Goal: Communication & Community: Answer question/provide support

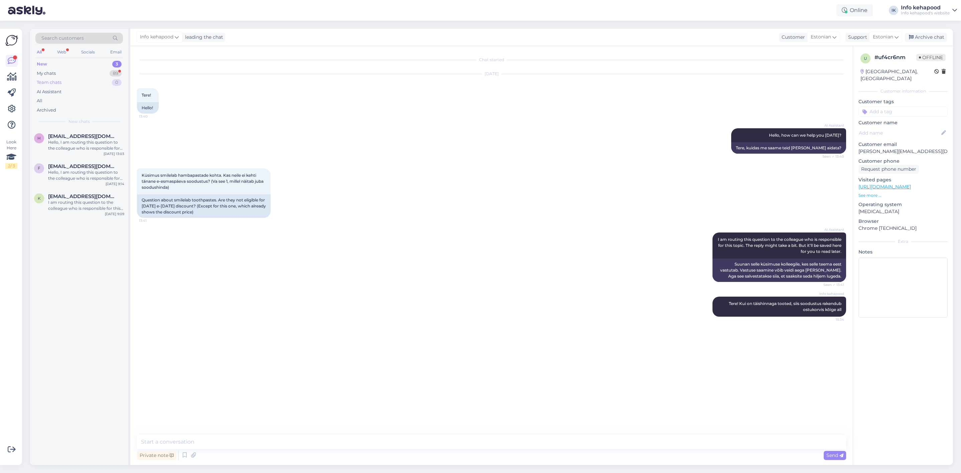
click at [76, 83] on div "Team chats 0" at bounding box center [78, 82] width 87 height 9
click at [79, 74] on div "My chats 89" at bounding box center [78, 73] width 87 height 9
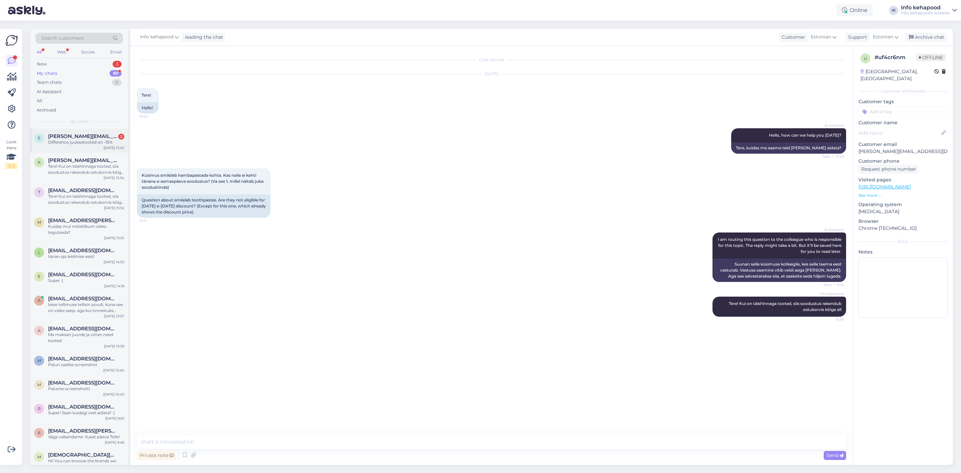
click at [68, 131] on div "e [PERSON_NAME][EMAIL_ADDRESS][PERSON_NAME][DOMAIN_NAME] 2 Difference juuksetoo…" at bounding box center [79, 141] width 98 height 24
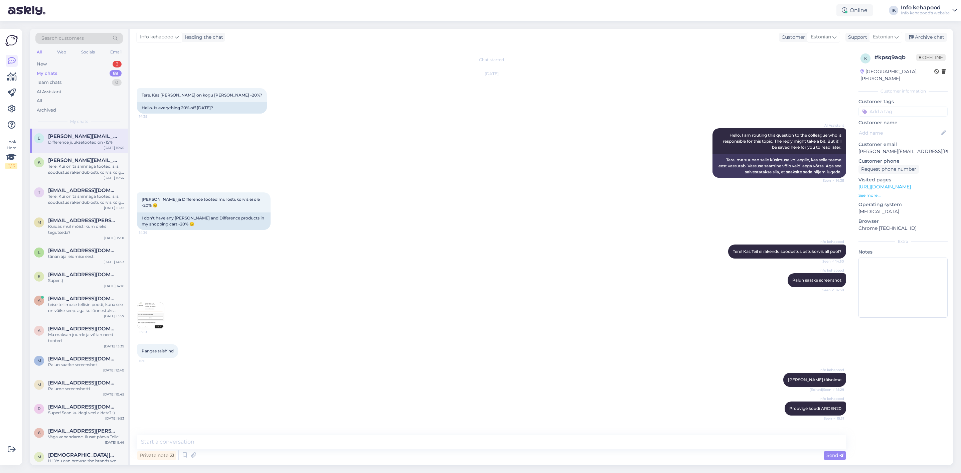
scroll to position [51, 0]
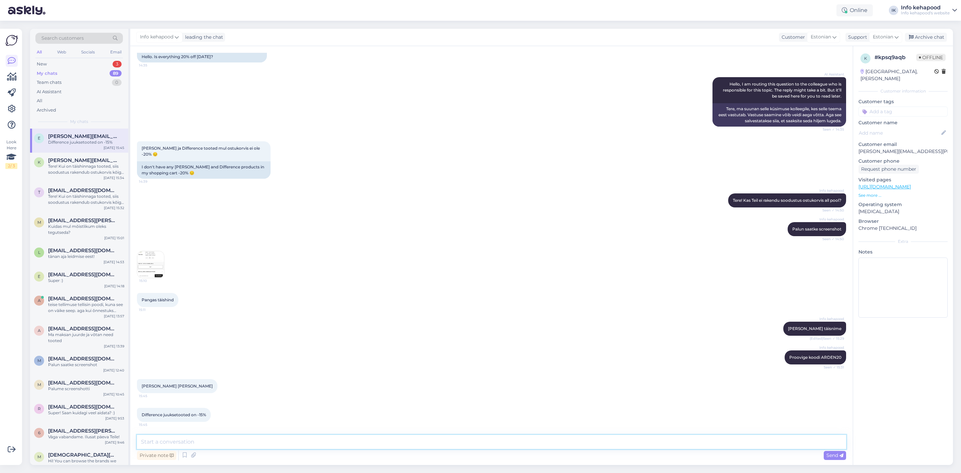
click at [223, 446] on textarea at bounding box center [491, 442] width 709 height 14
drag, startPoint x: 460, startPoint y: 433, endPoint x: 456, endPoint y: 432, distance: 4.1
click at [460, 433] on div "Chat started [DATE] Tere. Kas [PERSON_NAME] on kogu [PERSON_NAME] -20%? 14:35 H…" at bounding box center [491, 255] width 722 height 419
click at [333, 448] on textarea at bounding box center [491, 442] width 709 height 14
type textarea "A"
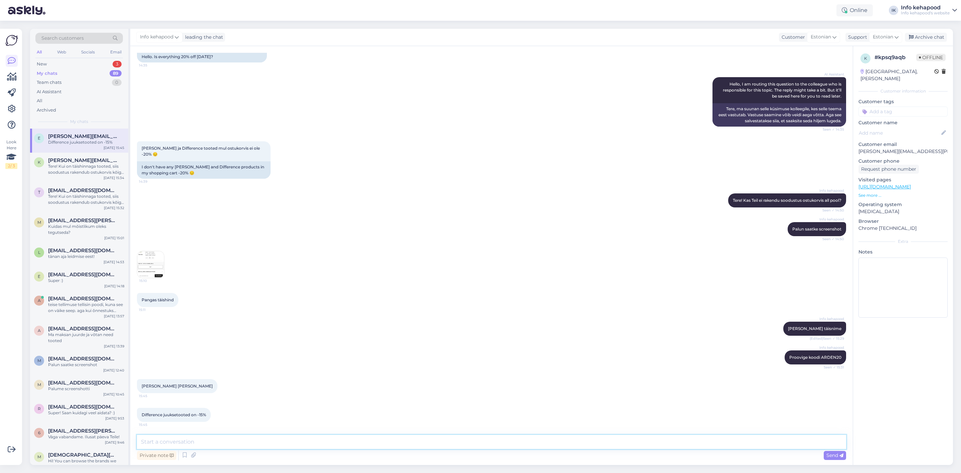
click at [425, 437] on textarea at bounding box center [491, 442] width 709 height 14
type textarea "Allahinnatud toodetele ei rakendu enam soodustus"
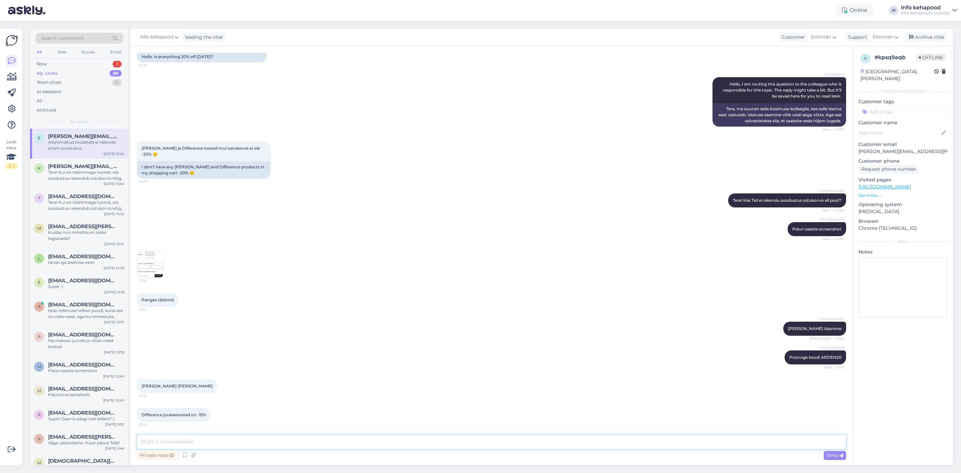
scroll to position [80, 0]
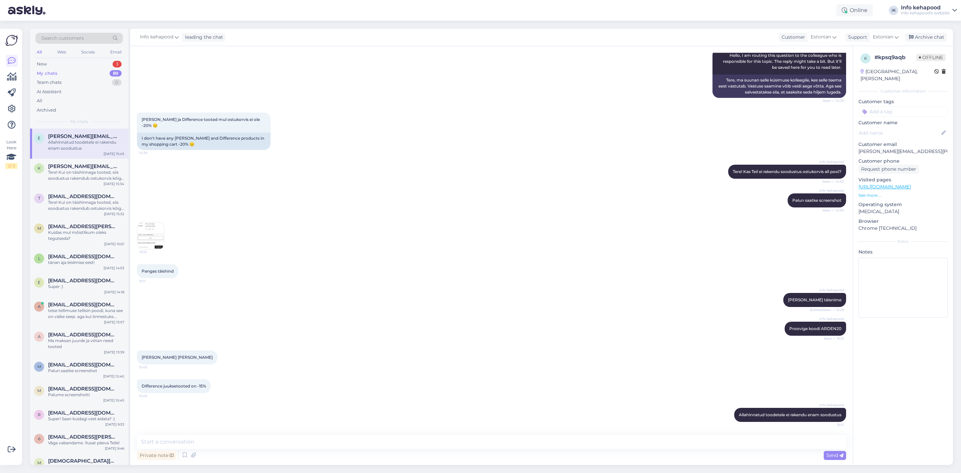
click at [73, 70] on div "My chats 89" at bounding box center [78, 73] width 87 height 9
click at [76, 65] on div "New 3" at bounding box center [78, 63] width 87 height 9
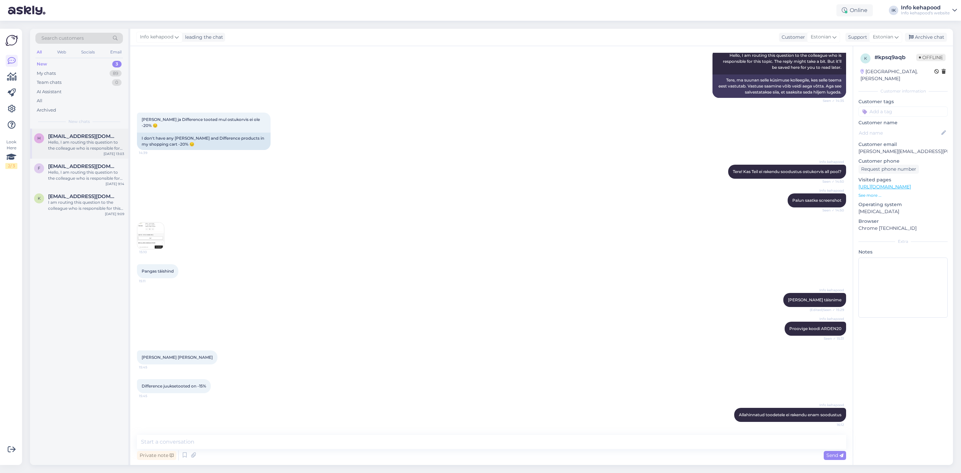
click at [79, 152] on div "h [EMAIL_ADDRESS][DOMAIN_NAME] Hello, I am routing this question to the colleag…" at bounding box center [79, 144] width 98 height 30
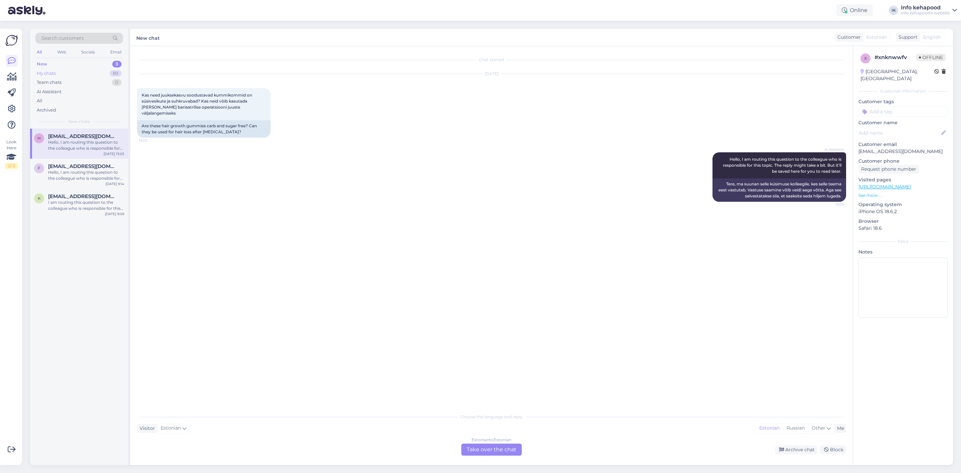
click at [106, 77] on div "My chats 89" at bounding box center [78, 73] width 87 height 9
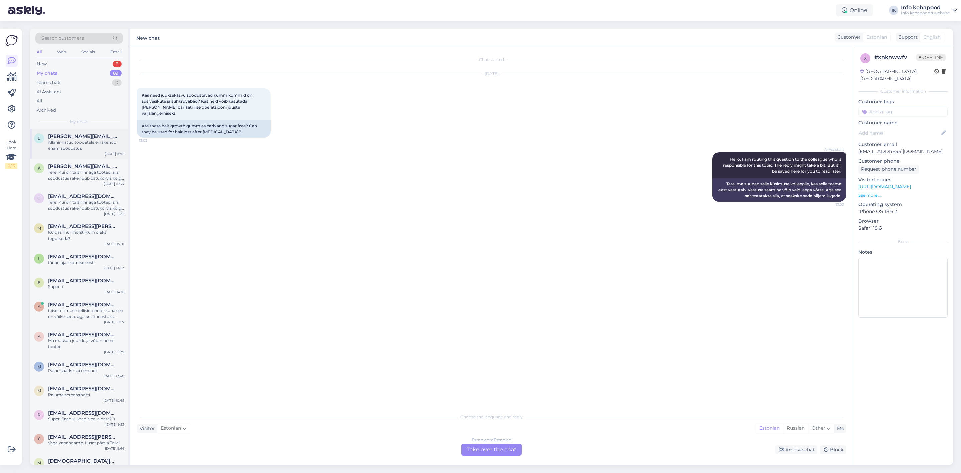
click at [93, 151] on div "e [PERSON_NAME][EMAIL_ADDRESS][PERSON_NAME][DOMAIN_NAME] Allahinnatud toodetele…" at bounding box center [79, 144] width 98 height 30
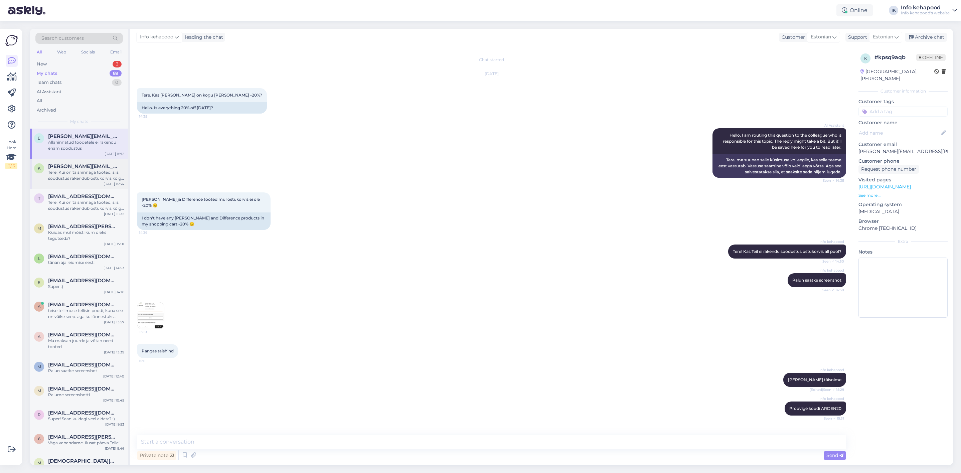
scroll to position [80, 0]
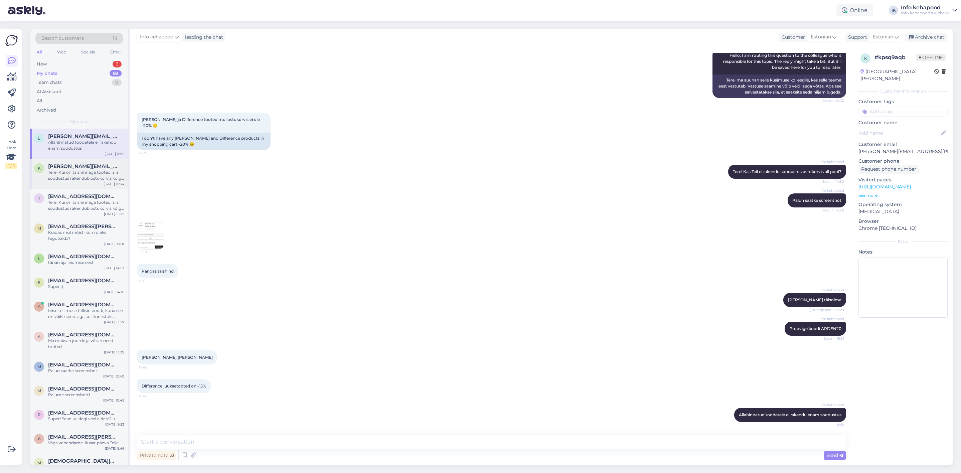
click at [91, 169] on div "Tere! Kui on täishinnaga tooted, siis soodustus rakendub ostukorvis kõige all" at bounding box center [86, 175] width 76 height 12
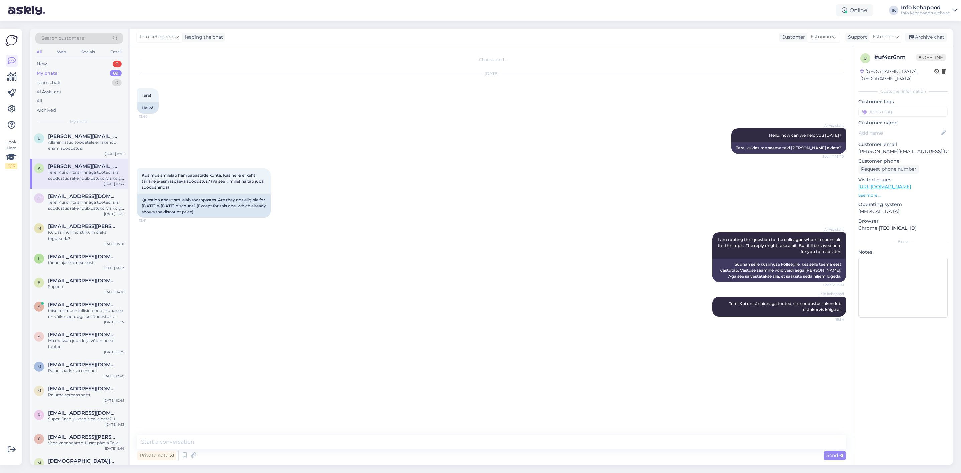
scroll to position [0, 0]
click at [87, 190] on div "t [EMAIL_ADDRESS][DOMAIN_NAME] Tere! Kui on täishinnaga tooted, siis soodustus …" at bounding box center [79, 204] width 98 height 30
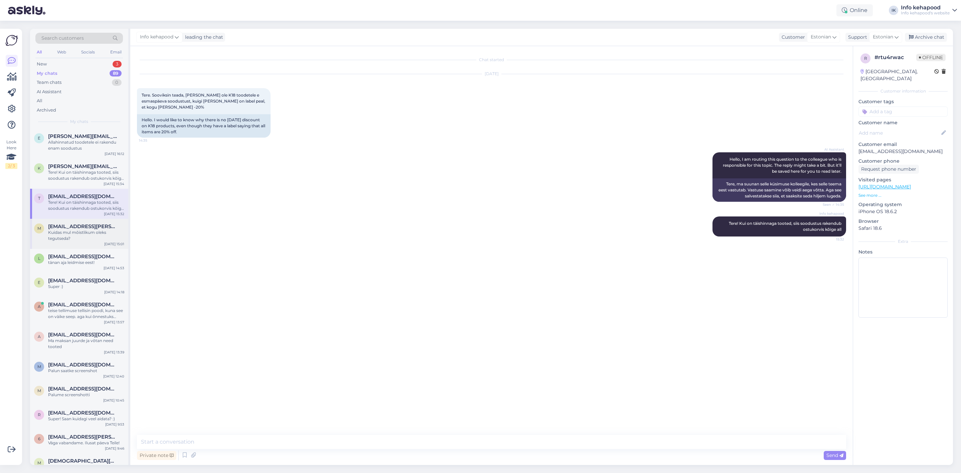
click at [91, 223] on span "[EMAIL_ADDRESS][PERSON_NAME][DOMAIN_NAME]" at bounding box center [82, 226] width 69 height 6
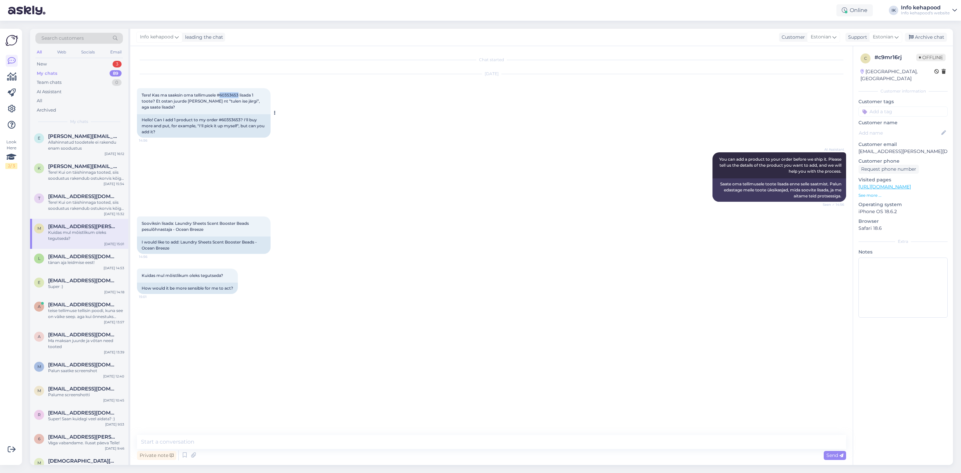
drag, startPoint x: 221, startPoint y: 94, endPoint x: 239, endPoint y: 92, distance: 18.5
click at [239, 92] on div "Tere! Kas ma saaksin oma tellimusele #60353653 lisada 1 toote? Et ostan juurde …" at bounding box center [204, 101] width 134 height 26
copy span "60353653"
click at [326, 444] on textarea at bounding box center [491, 442] width 709 height 14
type textarea "t"
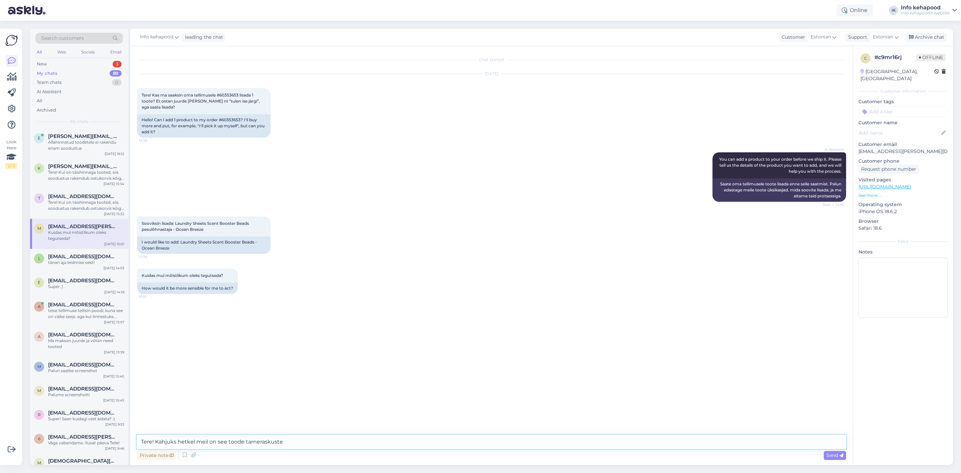
type textarea "Tere! Kahjuks hetkel meil on see toode tarneraskustes"
type textarea "Muidu on võimalik lisada tellimusele kuna see pole veel komplekteeritud :)"
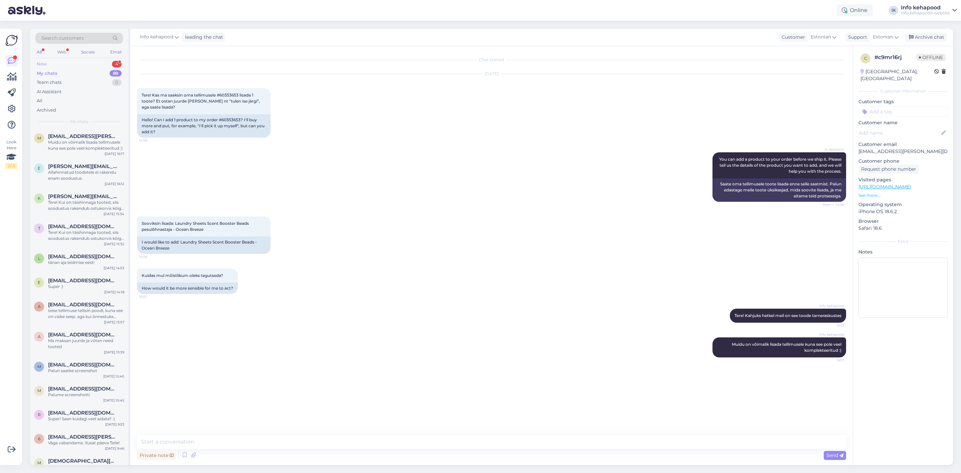
click at [50, 62] on div "New 4" at bounding box center [78, 63] width 87 height 9
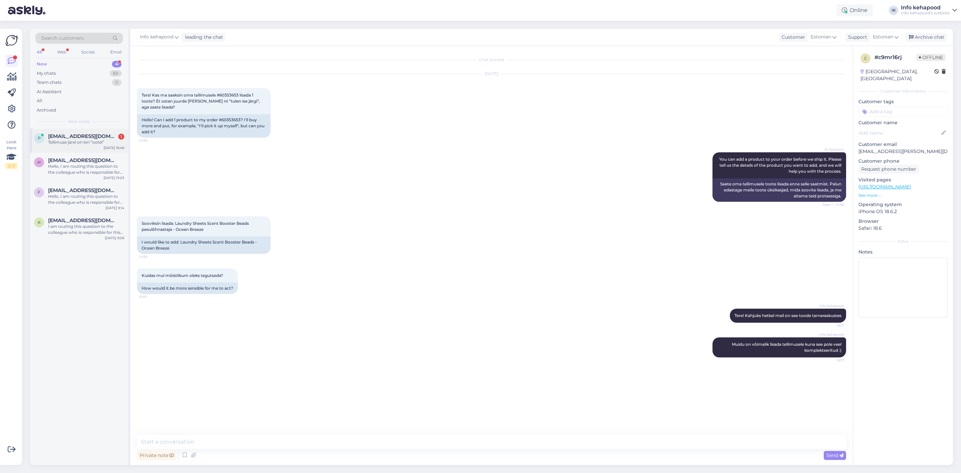
click at [83, 143] on div "Tellimuse järel on kiri “ootel”" at bounding box center [86, 142] width 76 height 6
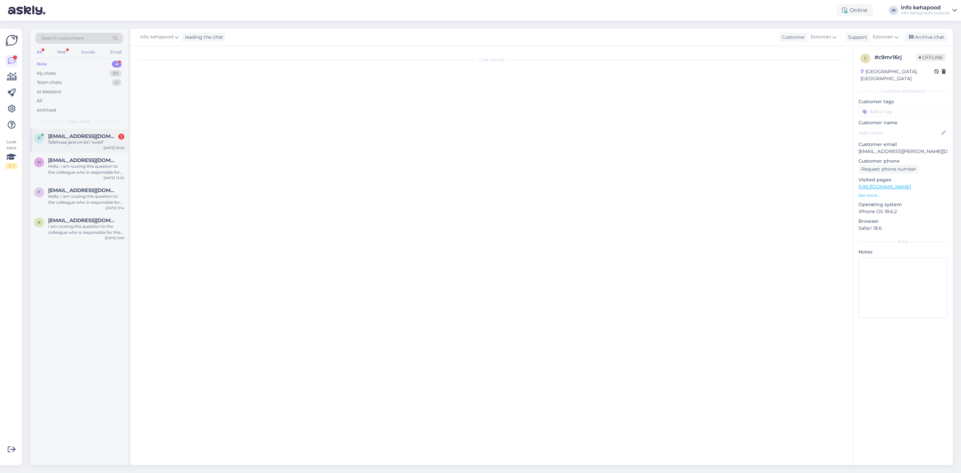
scroll to position [18, 0]
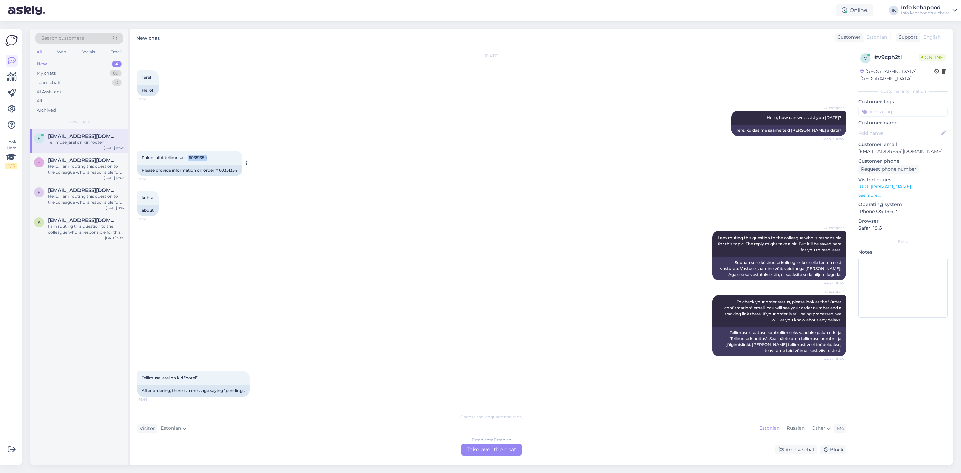
drag, startPoint x: 188, startPoint y: 158, endPoint x: 211, endPoint y: 157, distance: 23.1
click at [211, 157] on div "Palun infot tellimuse # 60351354 16:45" at bounding box center [189, 158] width 105 height 14
copy span "60351354"
click at [485, 452] on div "Estonian to Estonian Take over the chat" at bounding box center [491, 449] width 60 height 12
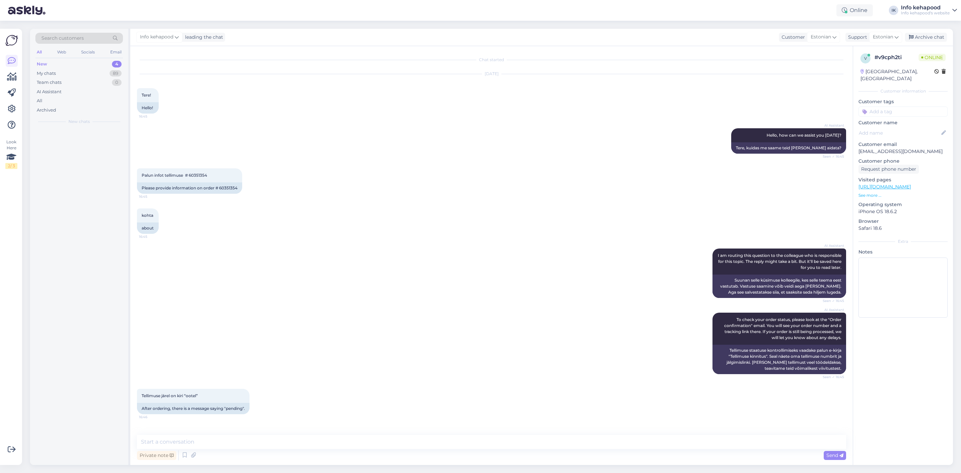
scroll to position [0, 0]
click at [455, 449] on div "Private note Send" at bounding box center [491, 455] width 709 height 13
click at [451, 443] on textarea at bounding box center [491, 442] width 709 height 14
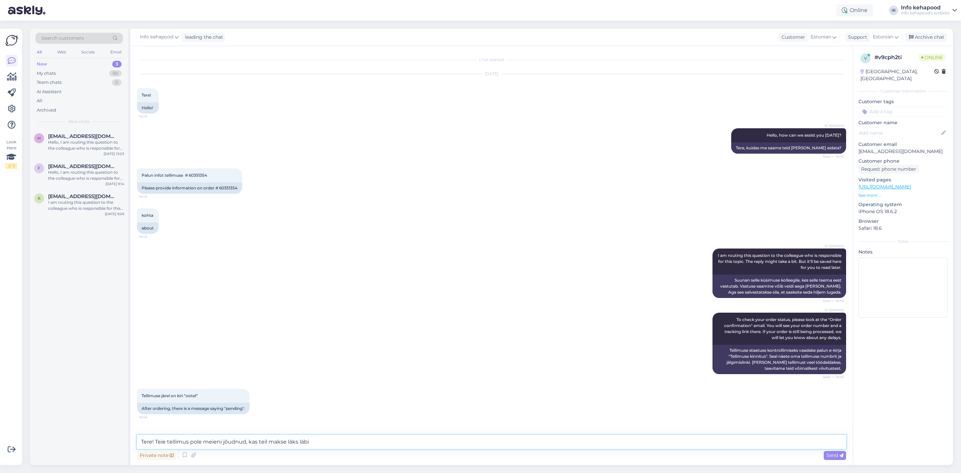
type textarea "Tere! Teie tellimus pole meieni jõudnud, kas teil makse läks läbi?"
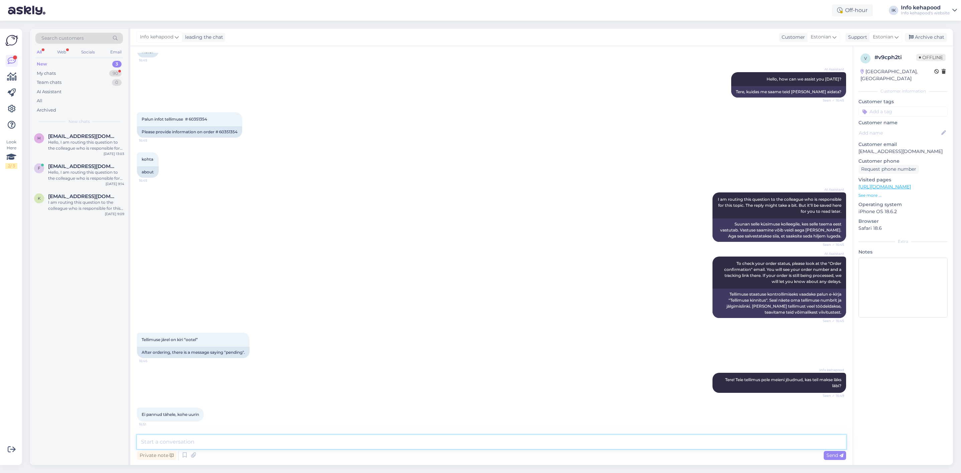
scroll to position [85, 0]
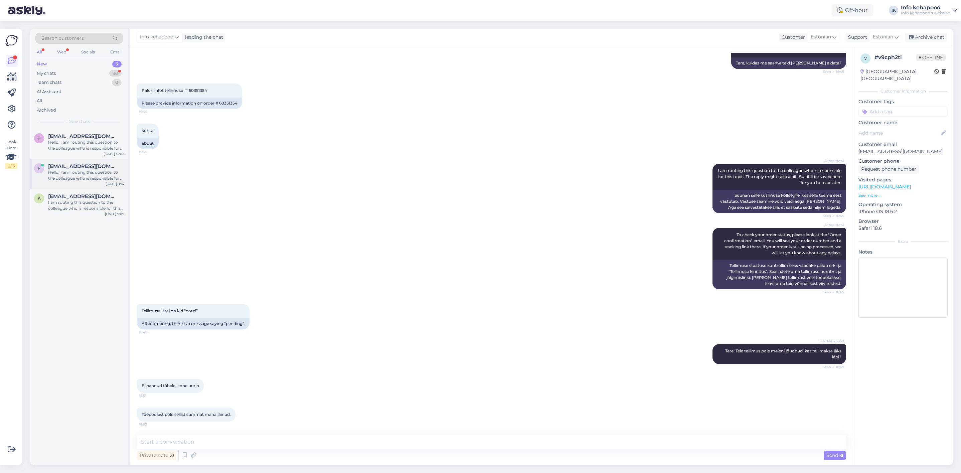
click at [80, 186] on div "f [EMAIL_ADDRESS][DOMAIN_NAME] Hello, I am routing this question to the colleag…" at bounding box center [79, 174] width 98 height 30
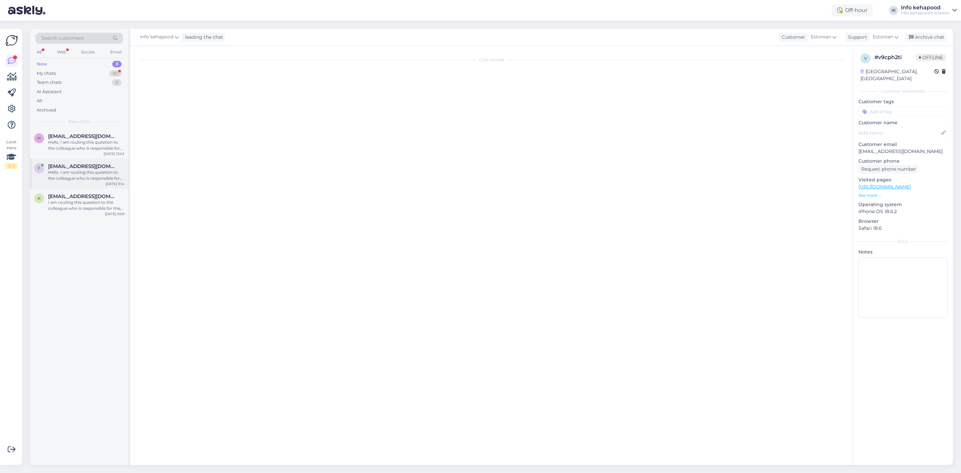
scroll to position [0, 0]
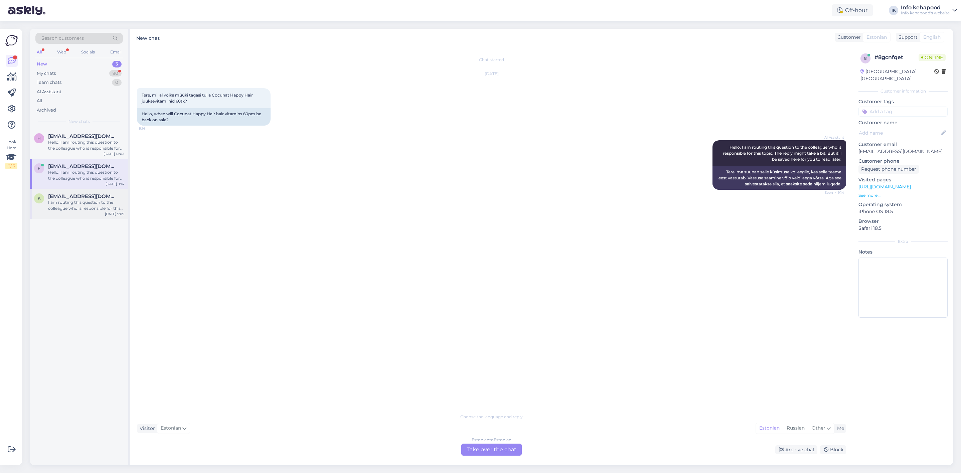
click at [95, 200] on div "I am routing this question to the colleague who is responsible for this topic. …" at bounding box center [86, 205] width 76 height 12
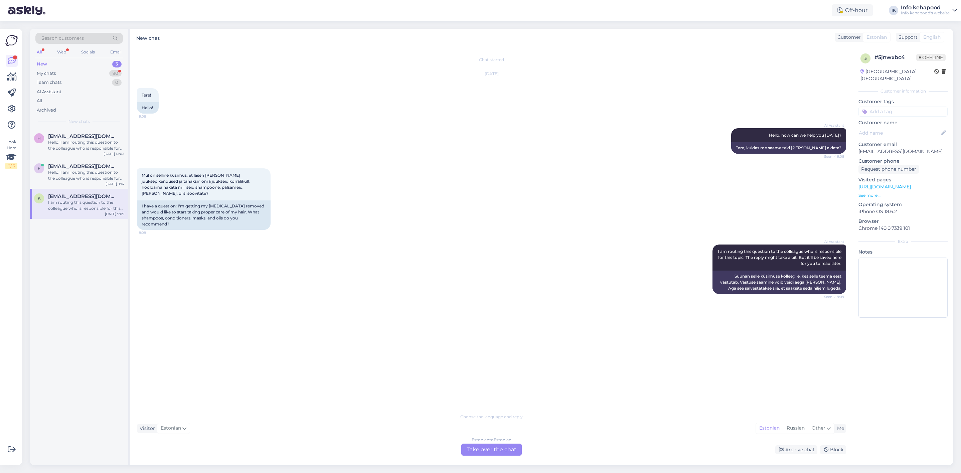
click at [86, 58] on div "Search customers All Web Socials Email New 3 My chats 90 Team chats 0 AI Assist…" at bounding box center [79, 79] width 98 height 100
click at [85, 64] on div "New 3" at bounding box center [78, 63] width 87 height 9
click at [82, 72] on div "My chats 90" at bounding box center [78, 73] width 87 height 9
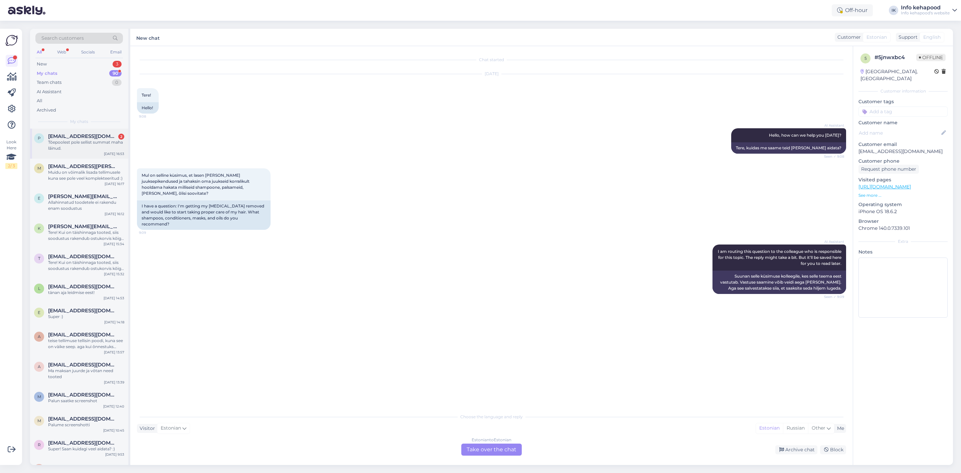
click at [95, 152] on div "p [EMAIL_ADDRESS][DOMAIN_NAME] 2 Tõepoolest pole sellist summat maha lâinud. [D…" at bounding box center [79, 144] width 98 height 30
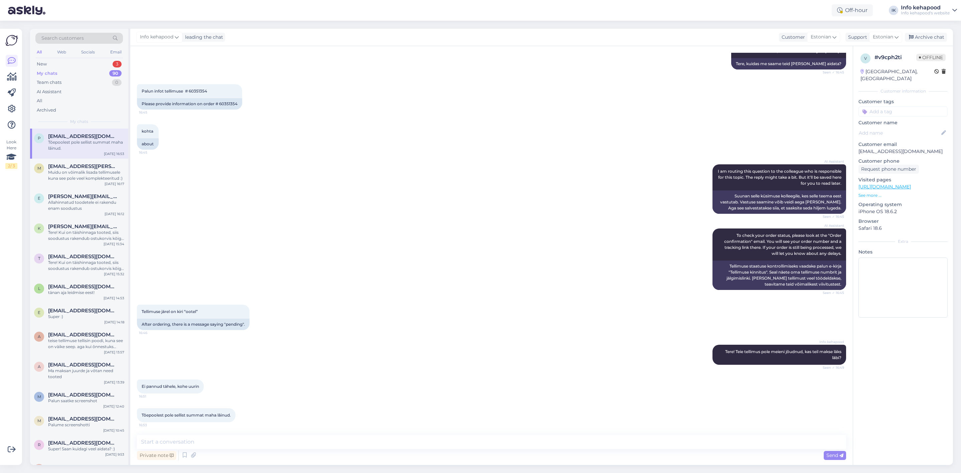
scroll to position [84, 0]
click at [273, 439] on textarea at bounding box center [491, 442] width 709 height 14
type textarea "Saate sellisel juhul uue tellimuse teha :)"
